Goal: Transaction & Acquisition: Purchase product/service

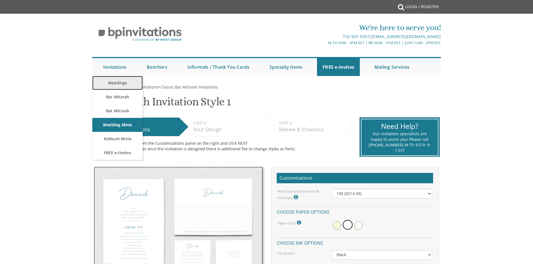
click at [120, 84] on link "Weddings" at bounding box center [117, 83] width 50 height 14
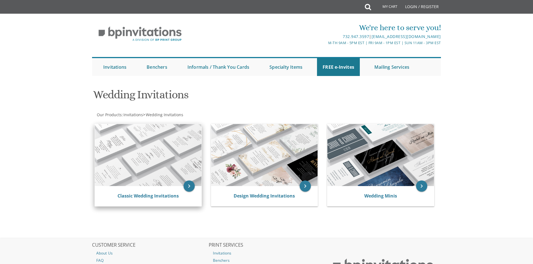
click at [149, 169] on img at bounding box center [148, 155] width 107 height 62
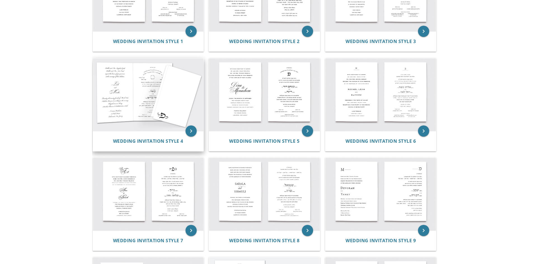
scroll to position [168, 0]
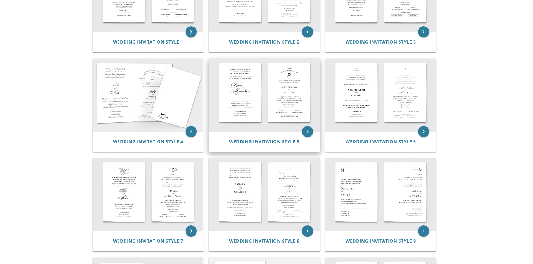
click at [272, 116] on img at bounding box center [264, 95] width 111 height 73
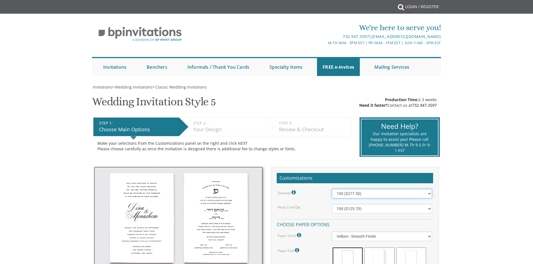
click at [346, 191] on select "100 ($277.50) 200 ($330.45) 300 ($380.65) 400 ($432.70) 500 ($482.10) 600 ($534…" at bounding box center [382, 194] width 100 height 10
select select "1000"
click at [332, 189] on select "100 ($277.50) 200 ($330.45) 300 ($380.65) 400 ($432.70) 500 ($482.10) 600 ($534…" at bounding box center [382, 194] width 100 height 10
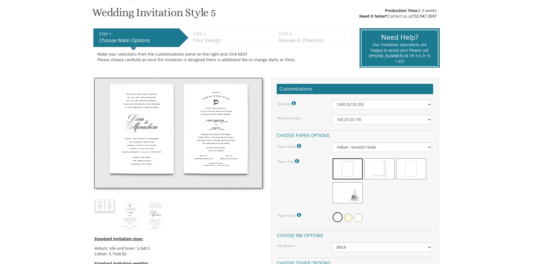
scroll to position [112, 0]
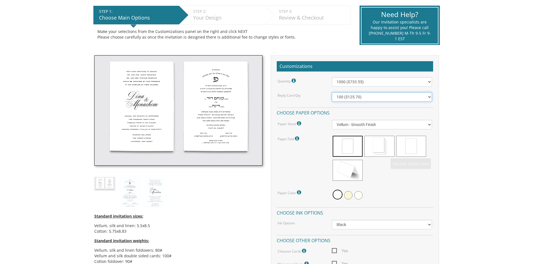
click at [371, 97] on select "100 ($125.70) 200 ($150.60) 300 ($177.95) 400 ($270.70) 500 ($225.30) 600 ($249…" at bounding box center [382, 97] width 100 height 10
select select "300"
click at [332, 92] on select "100 ($125.70) 200 ($150.60) 300 ($177.95) 400 ($270.70) 500 ($225.30) 600 ($249…" at bounding box center [382, 97] width 100 height 10
click at [413, 149] on span at bounding box center [411, 146] width 30 height 21
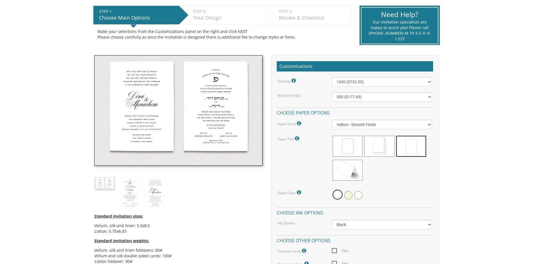
click at [398, 129] on div "Quantity Please note: Quantities may be modified after order completion. For we…" at bounding box center [354, 181] width 156 height 208
click at [399, 126] on select "Vellum - Smooth Finish Linen - Subtle Embossed Crosshatch Texture Silk - Soft, …" at bounding box center [382, 125] width 100 height 10
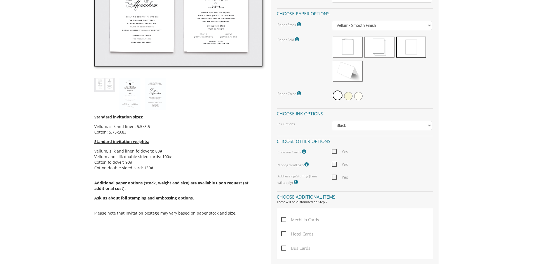
scroll to position [363, 0]
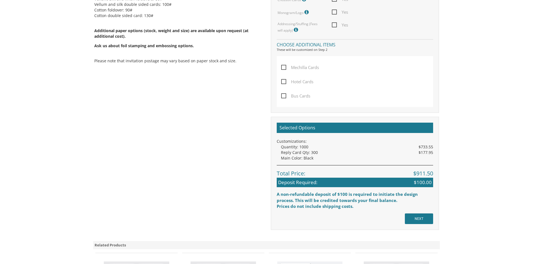
click at [415, 213] on div "Selected Options Customizations: Quantity: 1000 $733.55 Reply Card Qty: 300 $17…" at bounding box center [355, 173] width 168 height 113
click at [419, 217] on input "NEXT" at bounding box center [418, 219] width 28 height 11
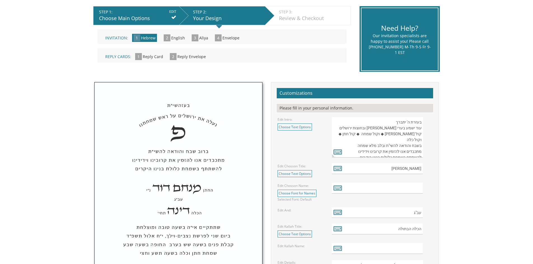
scroll to position [112, 0]
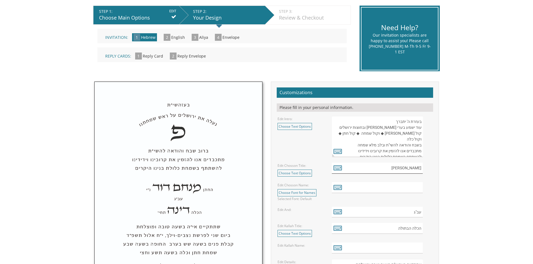
click at [390, 165] on input "הבחור החתן" at bounding box center [377, 168] width 91 height 11
type input "הבחור החתן"
click at [335, 169] on icon at bounding box center [337, 168] width 8 height 8
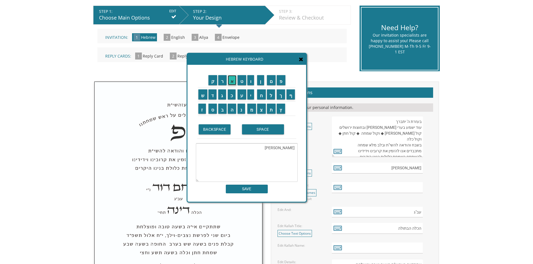
click at [234, 81] on input "א" at bounding box center [232, 80] width 9 height 10
click at [222, 112] on input "ב" at bounding box center [222, 109] width 8 height 10
click at [220, 79] on input "ר" at bounding box center [222, 80] width 8 height 10
click at [231, 109] on input "ה" at bounding box center [232, 109] width 9 height 10
click at [271, 83] on input "ם" at bounding box center [271, 80] width 9 height 10
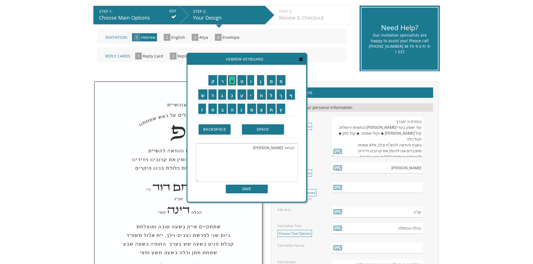
click at [230, 81] on input "א" at bounding box center [232, 80] width 9 height 10
drag, startPoint x: 268, startPoint y: 96, endPoint x: 264, endPoint y: 95, distance: 4.0
click at [268, 96] on input "ל" at bounding box center [271, 94] width 8 height 10
click at [253, 95] on input "י" at bounding box center [250, 94] width 7 height 10
drag, startPoint x: 233, startPoint y: 109, endPoint x: 241, endPoint y: 88, distance: 22.0
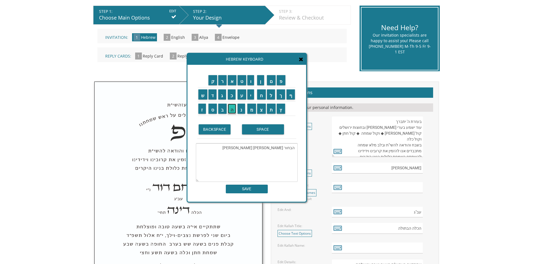
click at [233, 108] on input "ה" at bounding box center [232, 109] width 9 height 10
click at [253, 83] on input "ו" at bounding box center [250, 80] width 7 height 10
type textarea "הבחור החתן אברהם אליהו"
click at [247, 186] on input "SAVE" at bounding box center [247, 189] width 42 height 9
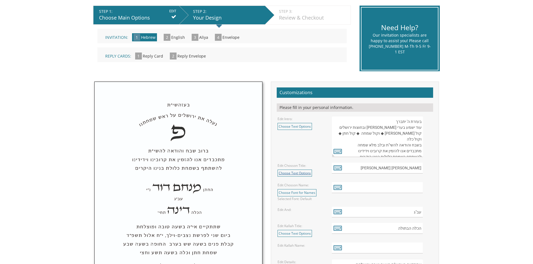
click at [291, 172] on link "Choose Text Options" at bounding box center [294, 173] width 34 height 7
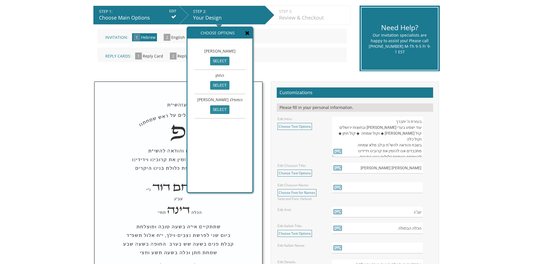
click at [245, 32] on icon at bounding box center [247, 33] width 4 height 6
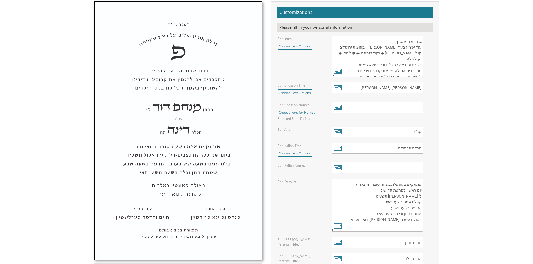
scroll to position [196, 0]
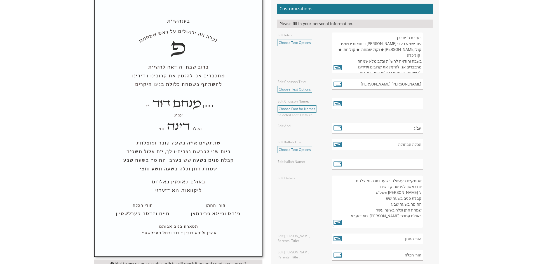
drag, startPoint x: 367, startPoint y: 83, endPoint x: 400, endPoint y: 84, distance: 33.0
click at [400, 84] on input "הבחור החתן אברהם אליהו" at bounding box center [377, 84] width 91 height 11
type input "הבחור החתן"
click at [392, 101] on input "text" at bounding box center [377, 103] width 91 height 11
paste input "אברהם אליהו"
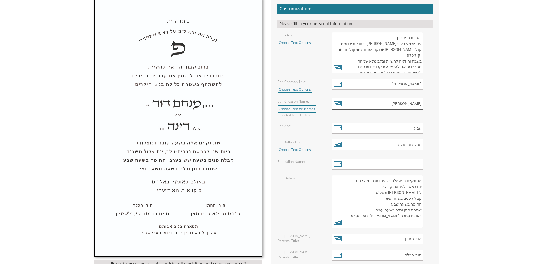
drag, startPoint x: 420, startPoint y: 103, endPoint x: 423, endPoint y: 103, distance: 2.9
click at [423, 103] on div "אברהם אליהו" at bounding box center [382, 103] width 100 height 11
type input "אברהם אליהו"
click at [410, 131] on input "עב"ג" at bounding box center [377, 128] width 91 height 11
click at [396, 150] on div "Edit Kallah Title: Choose Text Options הכלה select הכלה הבתולה select הכלה הבתו…" at bounding box center [354, 146] width 163 height 14
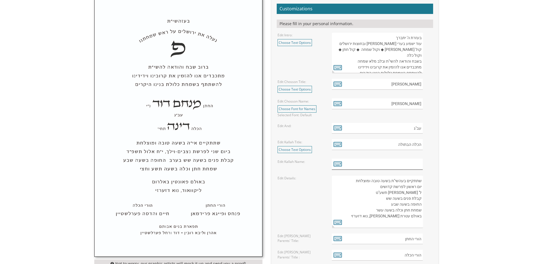
click at [396, 167] on input "text" at bounding box center [377, 164] width 91 height 11
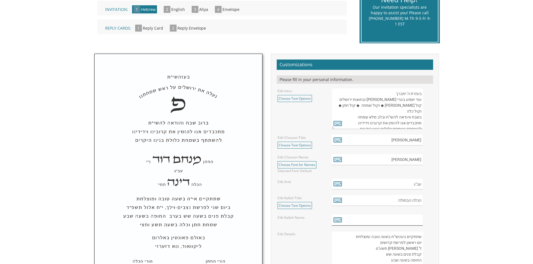
scroll to position [252, 0]
